Goal: Transaction & Acquisition: Purchase product/service

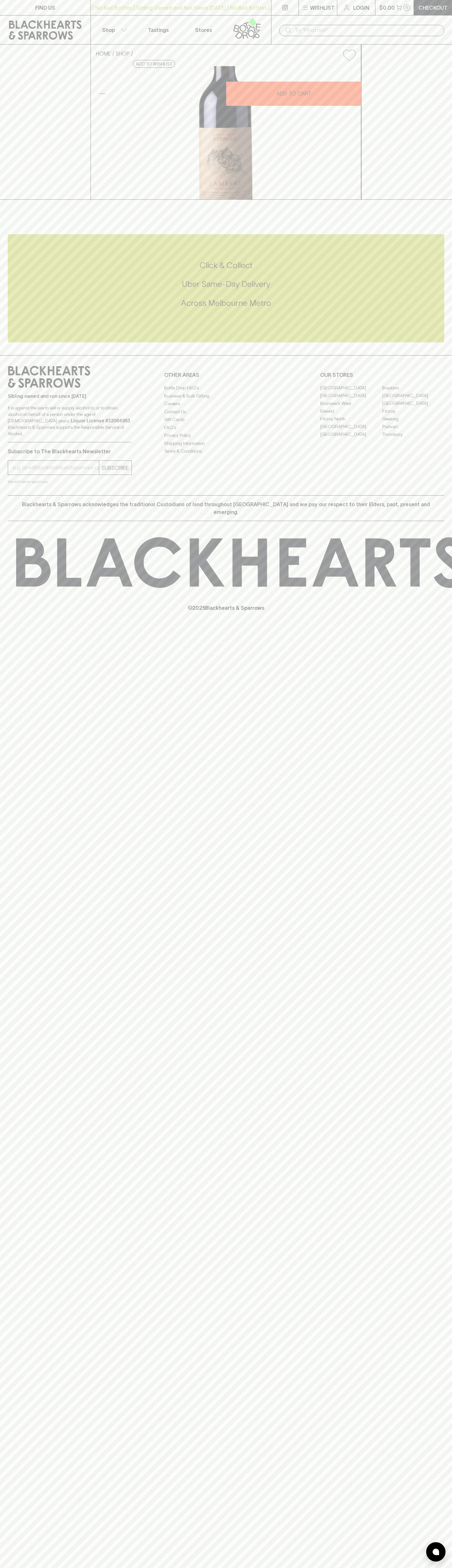
click at [105, 24] on button "Shop" at bounding box center [113, 29] width 45 height 29
click at [433, 1567] on html "FIND US | No Bad Bottles | Sibling Owned and Run Since [DATE] | No Bad Bottles …" at bounding box center [226, 784] width 452 height 1568
click at [26, 1567] on html "FIND US | No Bad Bottles | Sibling Owned and Run Since [DATE] | No Bad Bottles …" at bounding box center [226, 784] width 452 height 1568
